Goal: Browse casually

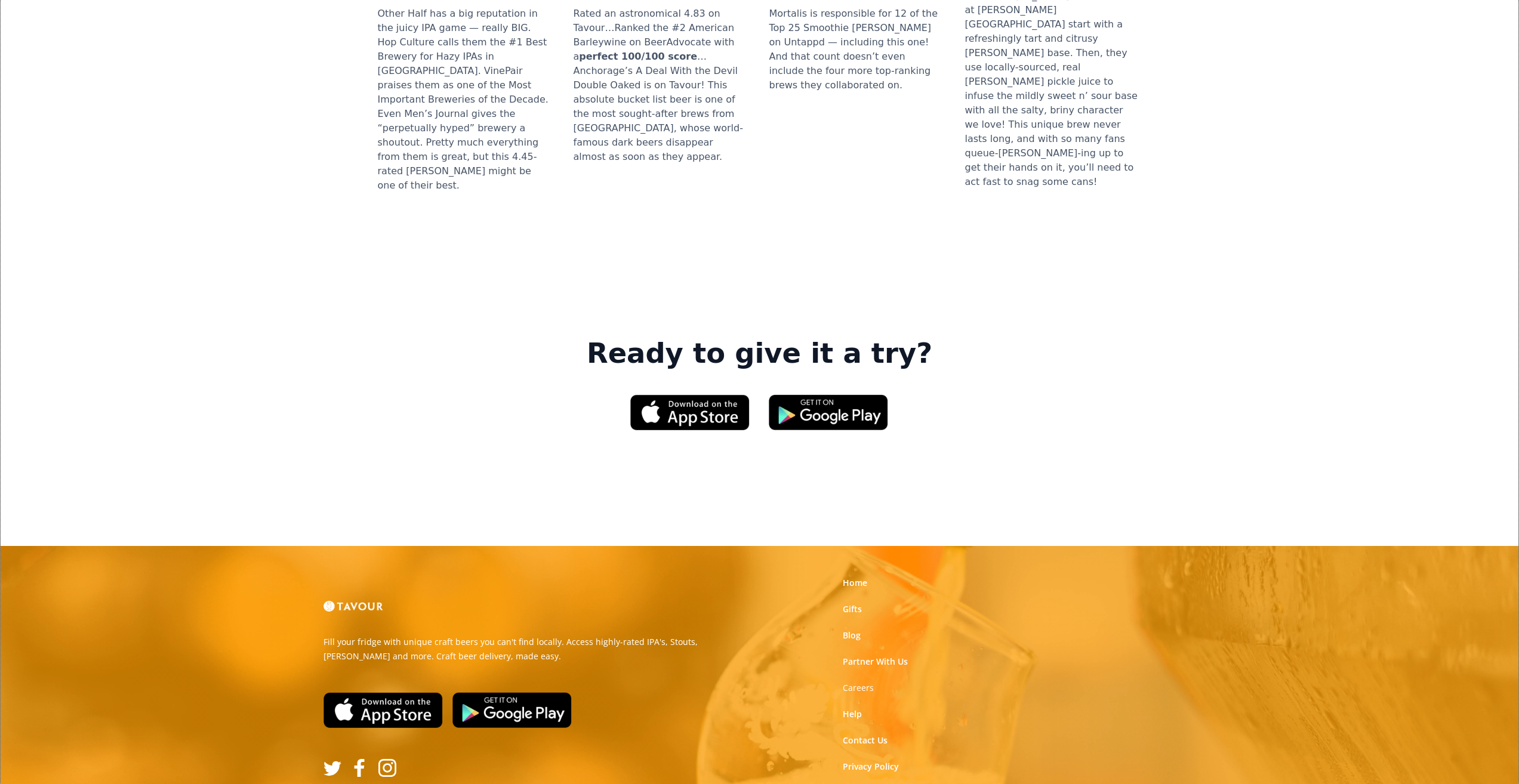
scroll to position [1591, 0]
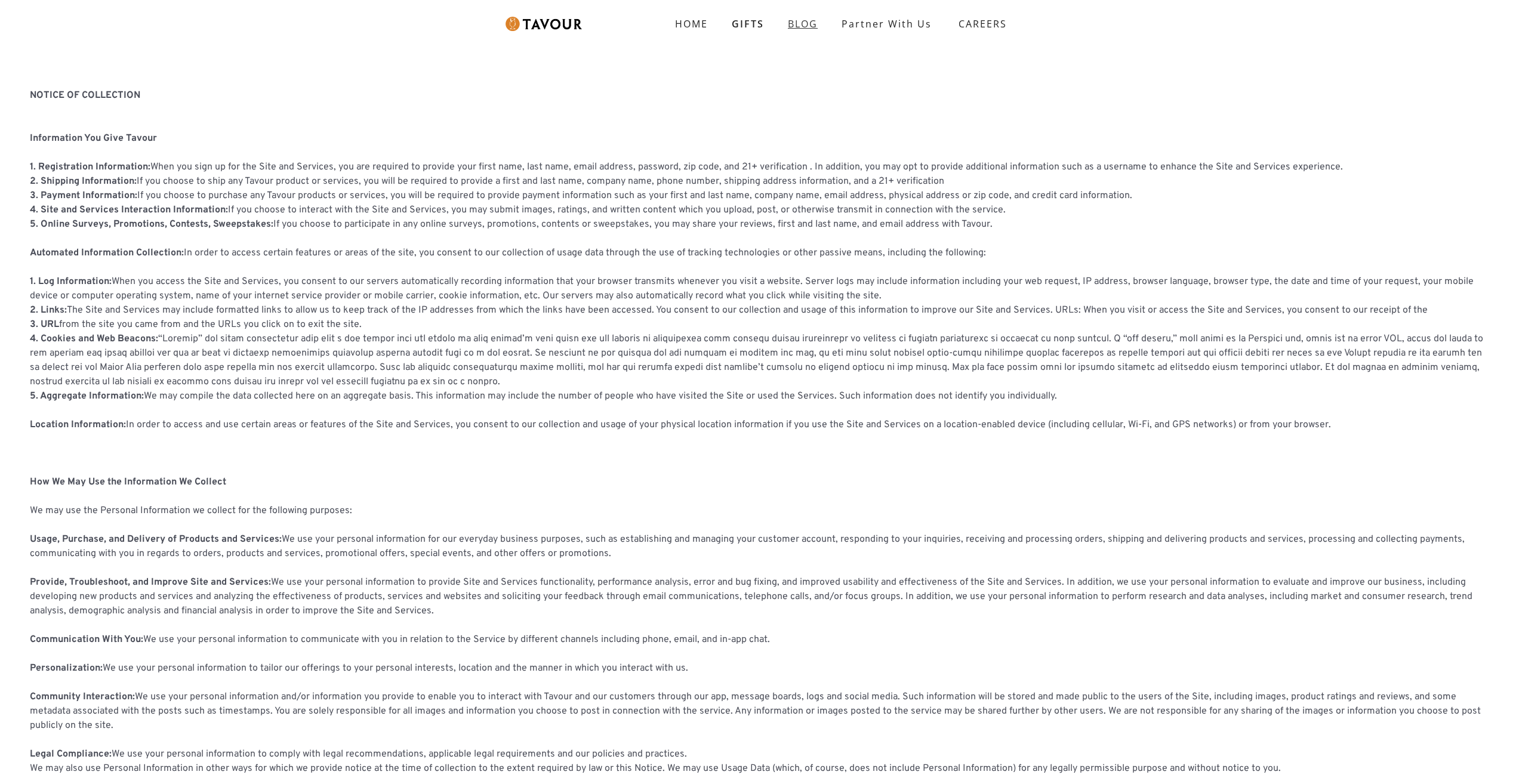
click at [807, 15] on link "BLOG" at bounding box center [803, 24] width 54 height 24
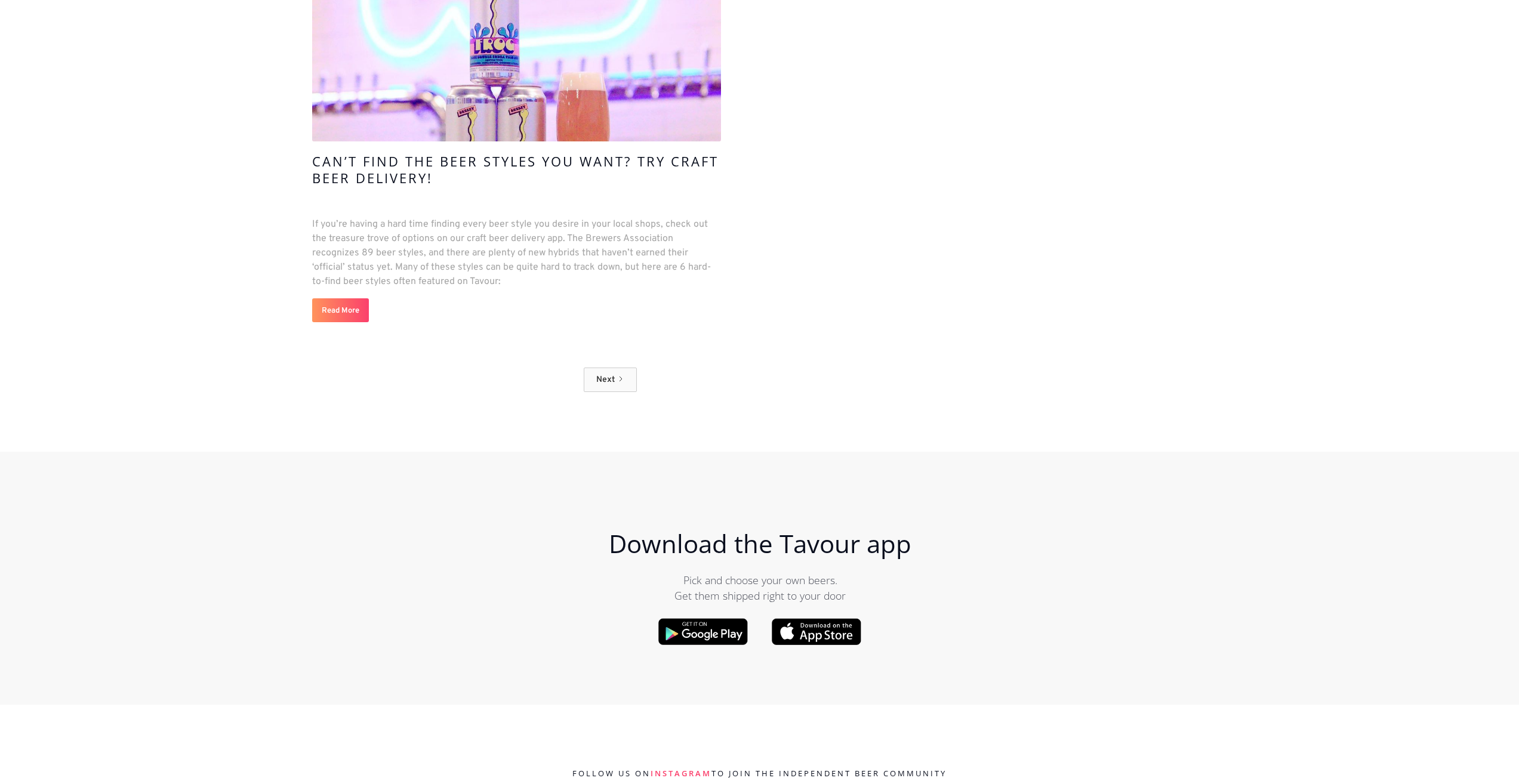
scroll to position [12472, 0]
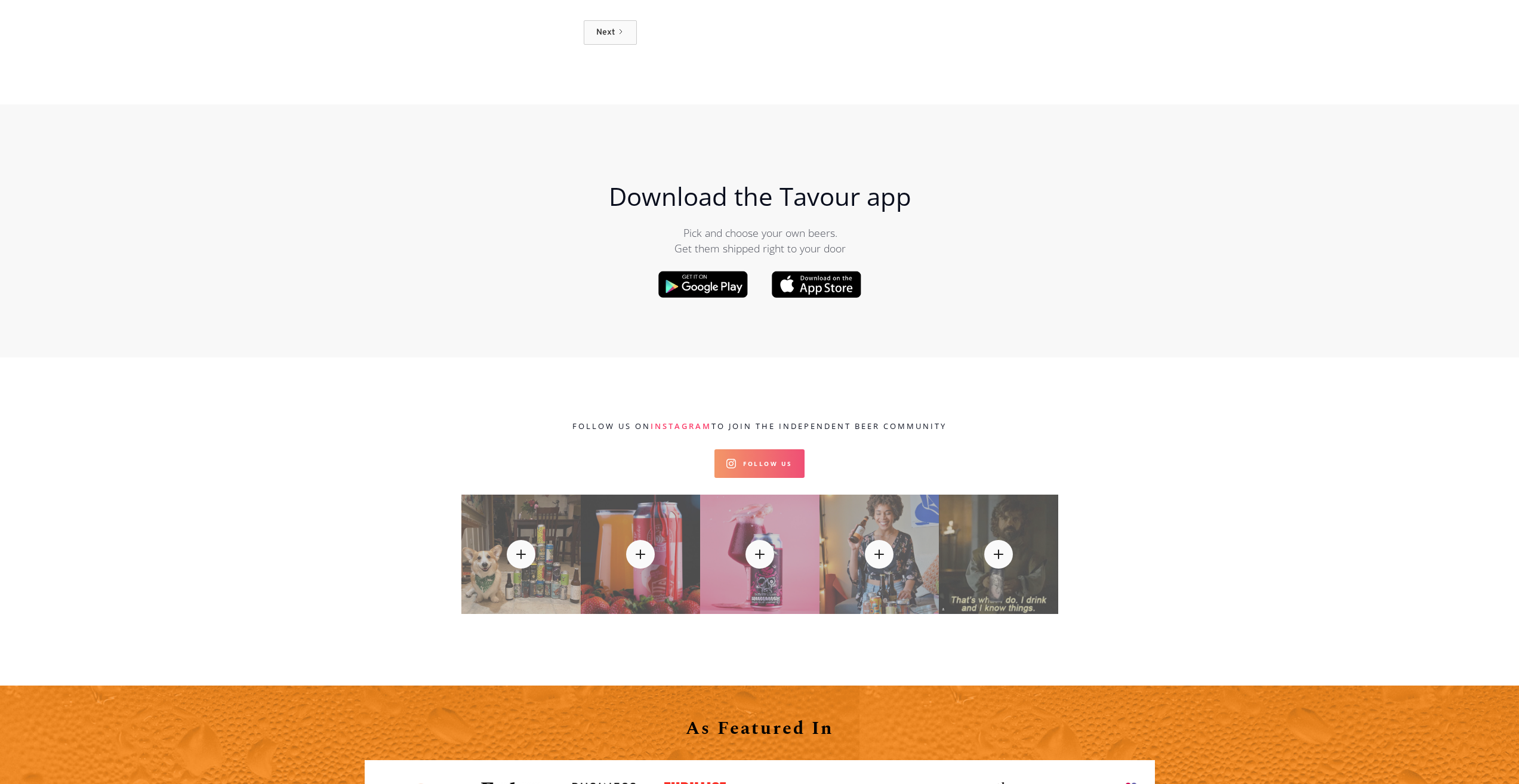
click at [727, 449] on link "Follow Us" at bounding box center [760, 464] width 90 height 29
